Goal: Task Accomplishment & Management: Manage account settings

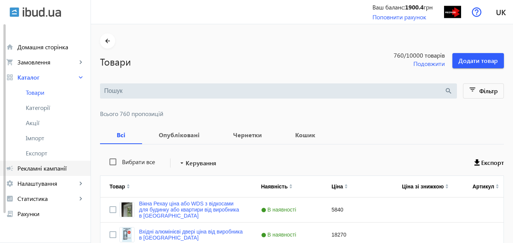
click at [41, 169] on span "Рекламні кампанії" at bounding box center [50, 169] width 67 height 8
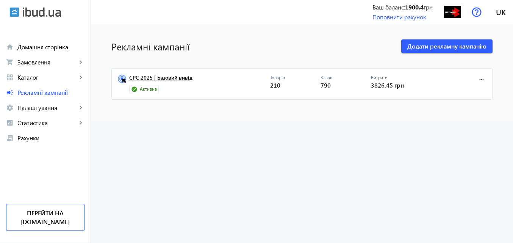
click at [172, 79] on link "CPC 2025 | Базовий вивід" at bounding box center [199, 80] width 141 height 11
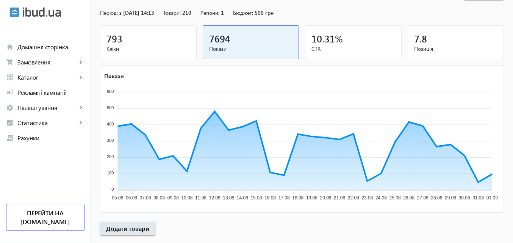
scroll to position [114, 0]
